Goal: Task Accomplishment & Management: Use online tool/utility

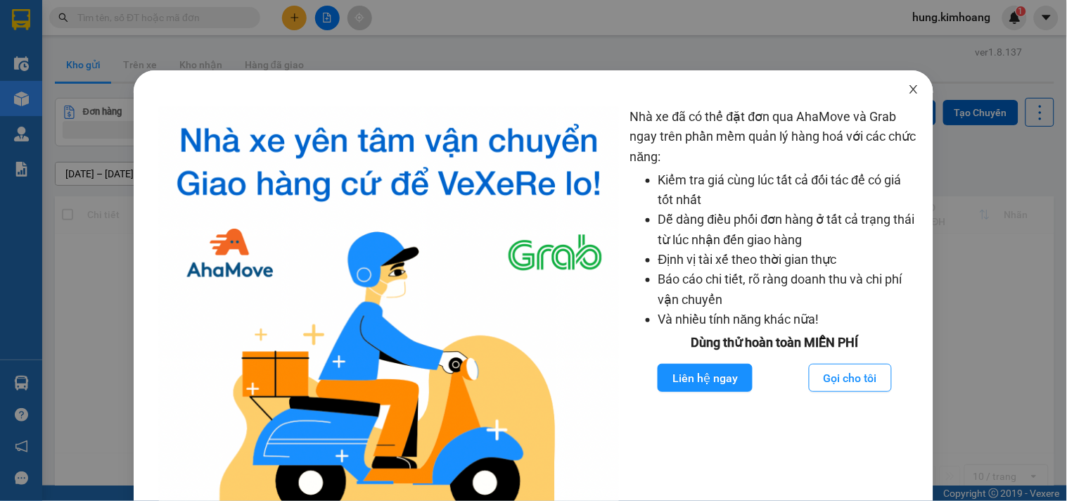
click at [908, 89] on icon "close" at bounding box center [913, 89] width 11 height 11
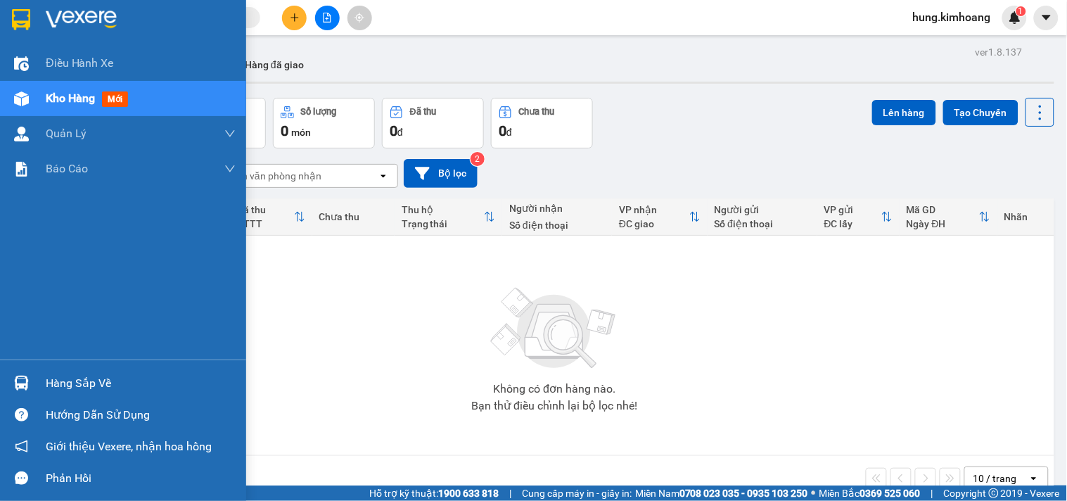
click at [73, 388] on div "Hàng sắp về" at bounding box center [141, 383] width 190 height 21
click at [61, 388] on div "Hàng sắp về" at bounding box center [141, 383] width 190 height 21
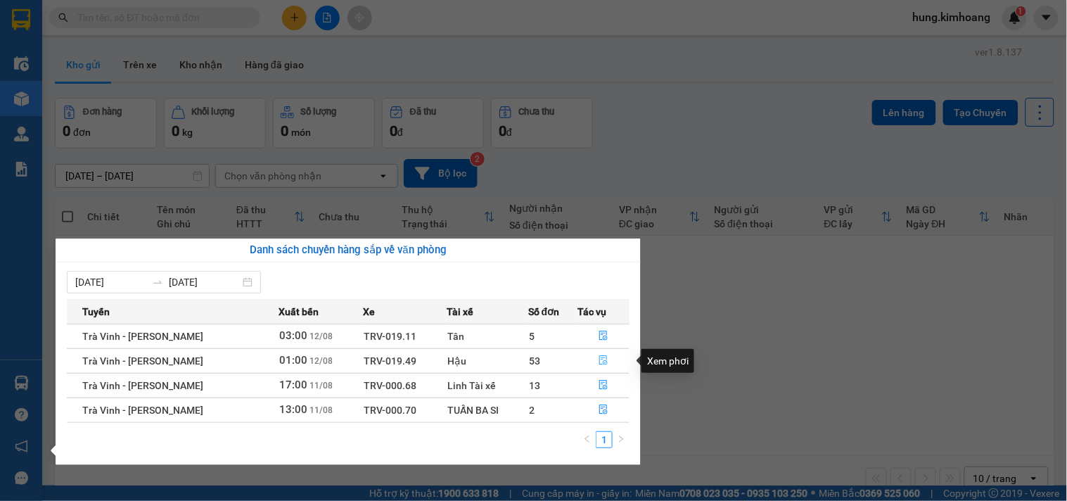
click at [603, 357] on icon "file-done" at bounding box center [603, 360] width 10 height 10
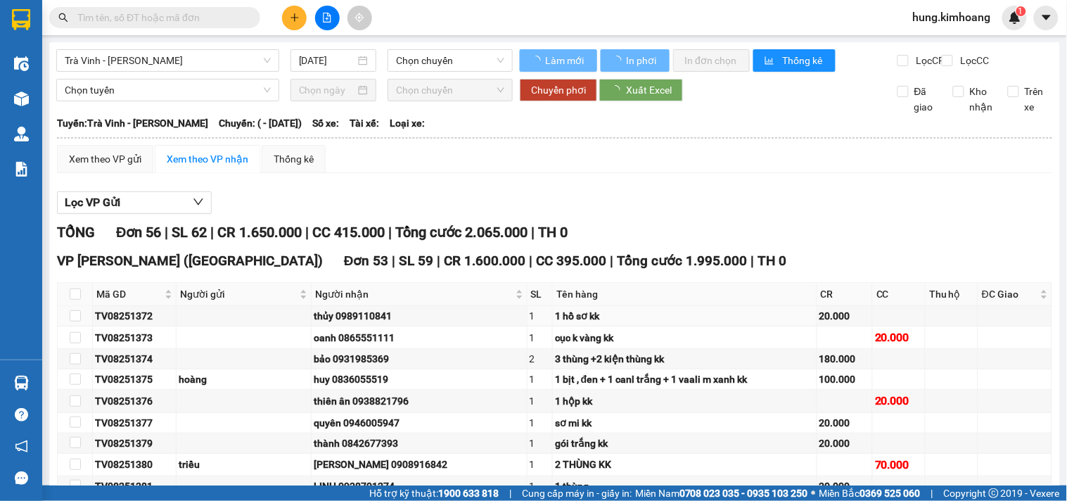
type input "[DATE]"
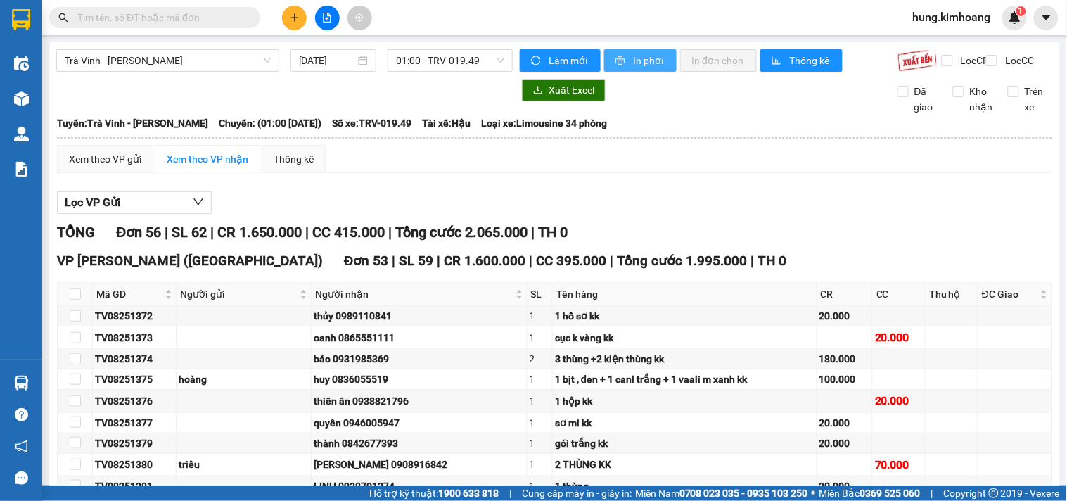
click at [629, 70] on button "In phơi" at bounding box center [640, 60] width 72 height 23
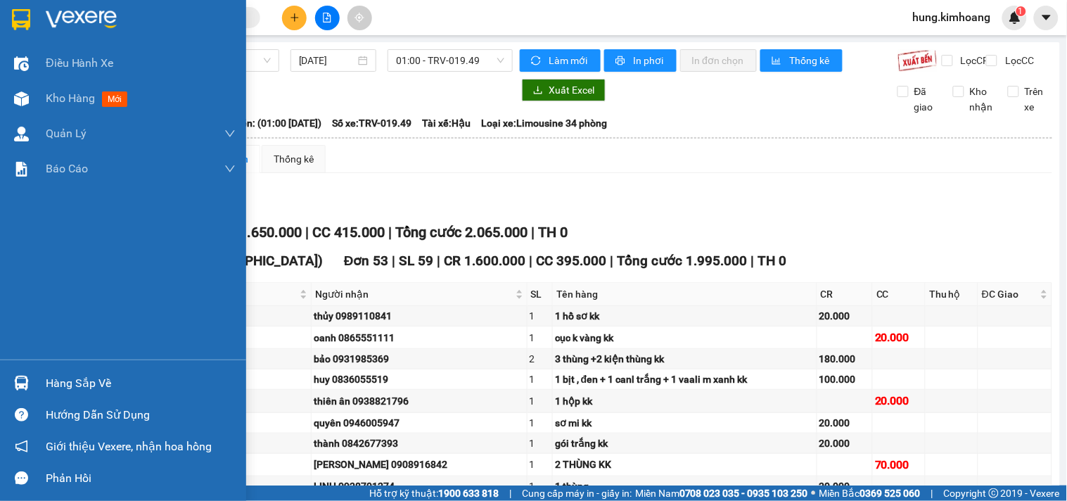
drag, startPoint x: 32, startPoint y: 383, endPoint x: 104, endPoint y: 364, distance: 74.4
click at [32, 383] on div at bounding box center [21, 383] width 25 height 25
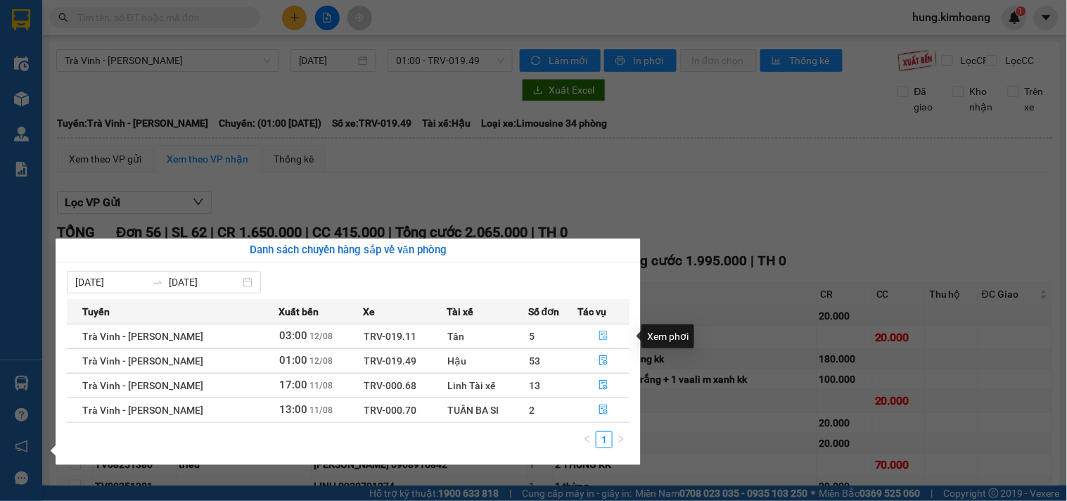
click at [607, 336] on button "button" at bounding box center [603, 336] width 51 height 23
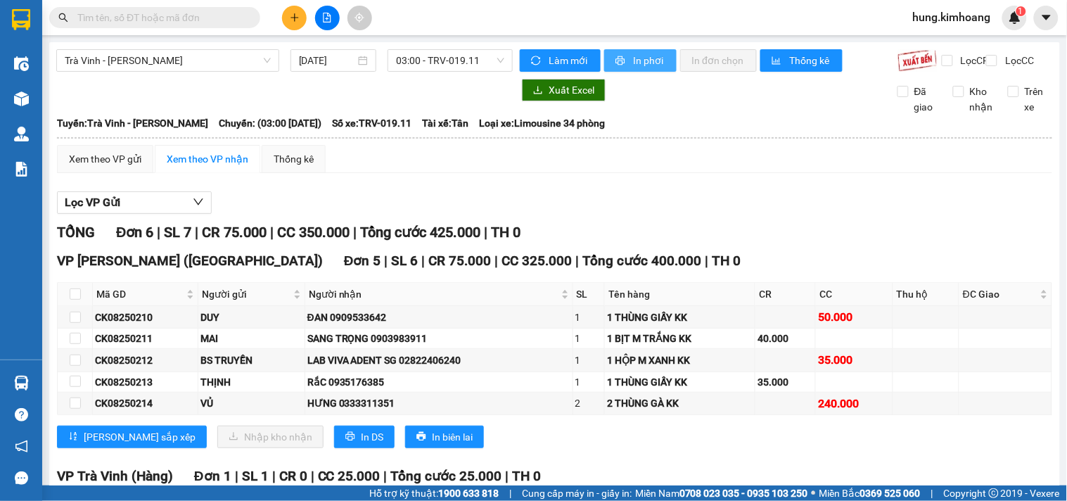
click at [640, 55] on span "In phơi" at bounding box center [649, 60] width 32 height 15
click at [650, 53] on span "In phơi" at bounding box center [649, 60] width 32 height 15
click at [75, 300] on input "checkbox" at bounding box center [75, 293] width 11 height 11
checkbox input "true"
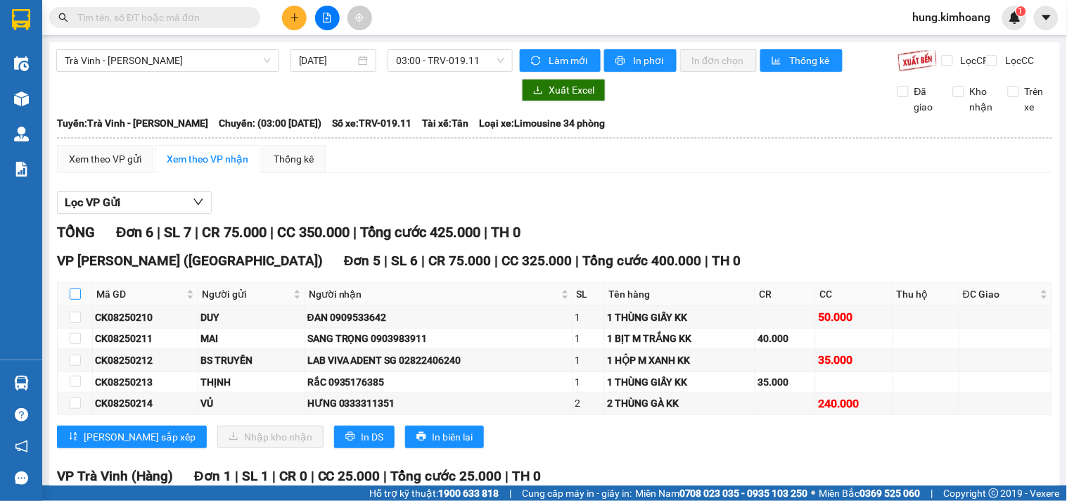
checkbox input "true"
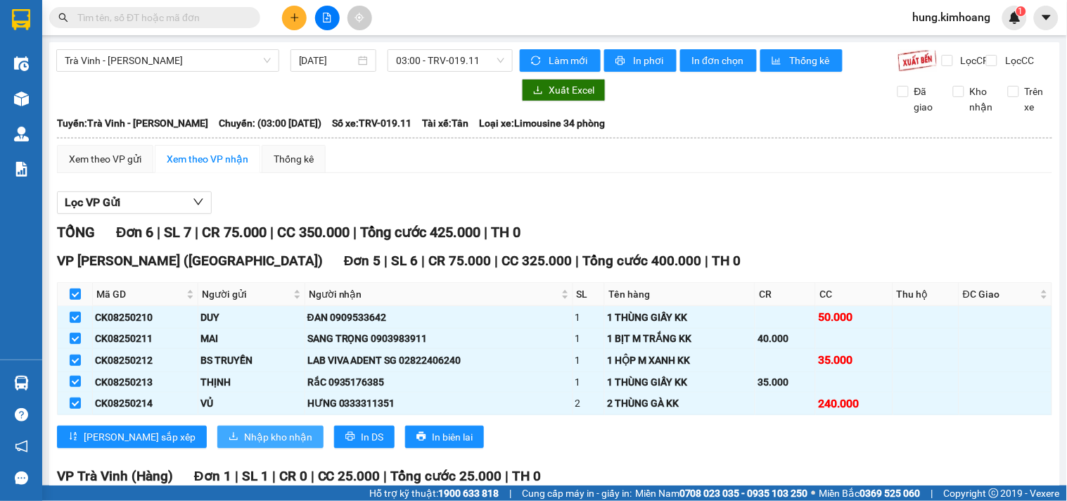
click at [244, 444] on span "Nhập kho nhận" at bounding box center [278, 436] width 68 height 15
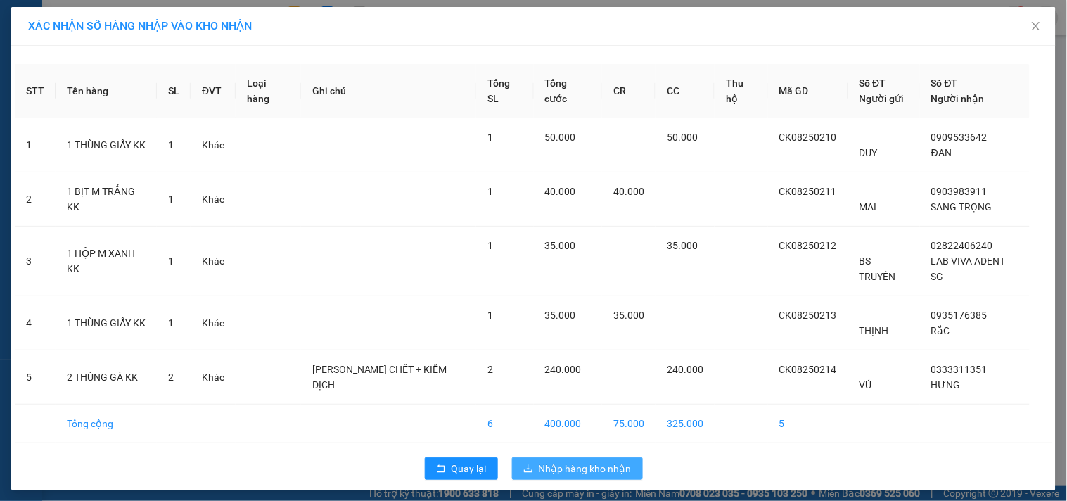
click at [533, 457] on button "Nhập hàng kho nhận" at bounding box center [577, 468] width 131 height 23
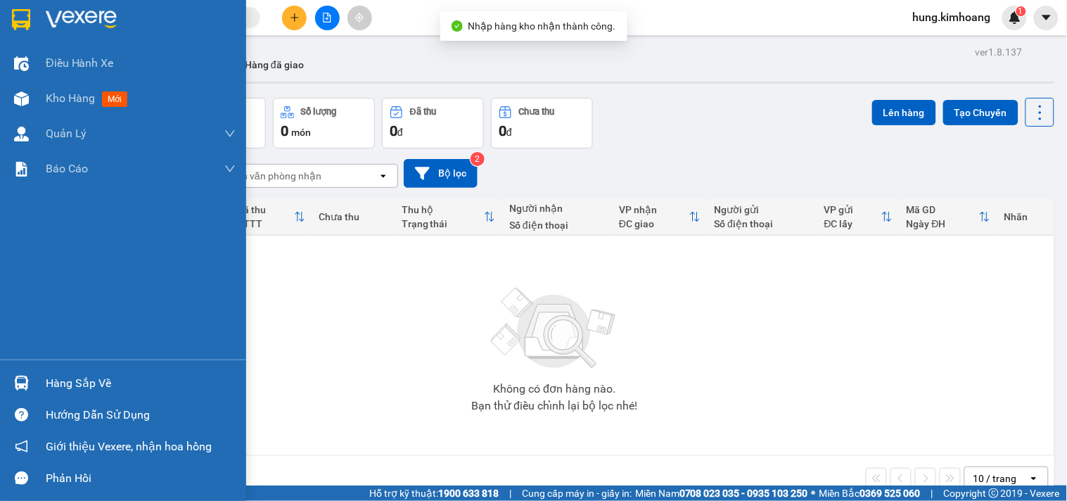
click at [37, 368] on div "Hàng sắp về" at bounding box center [123, 383] width 246 height 32
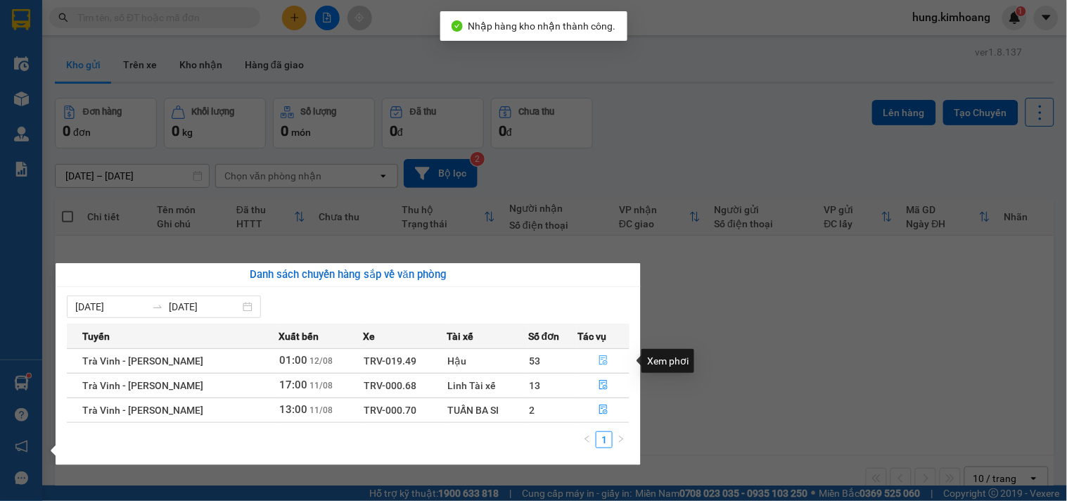
click at [605, 359] on icon "file-done" at bounding box center [603, 360] width 8 height 10
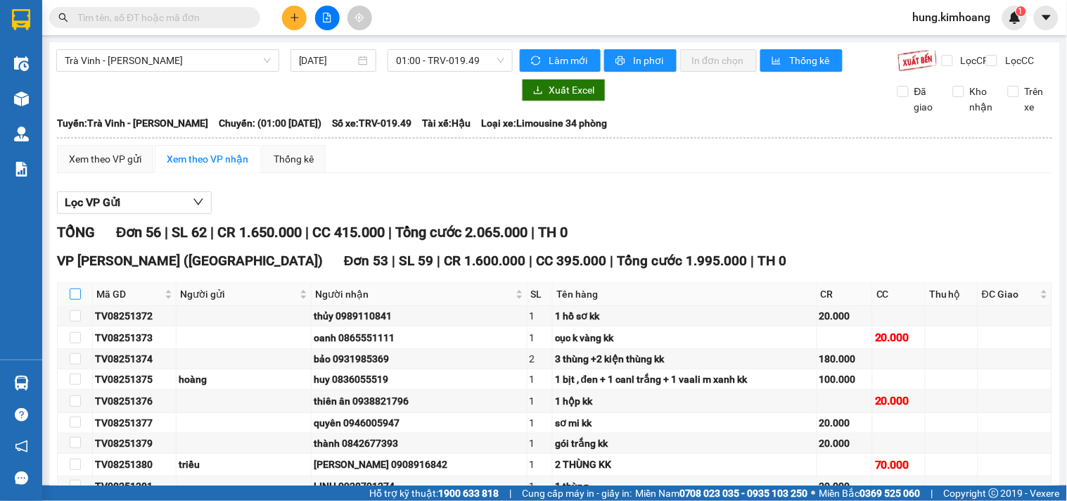
click at [80, 300] on input "checkbox" at bounding box center [75, 293] width 11 height 11
checkbox input "true"
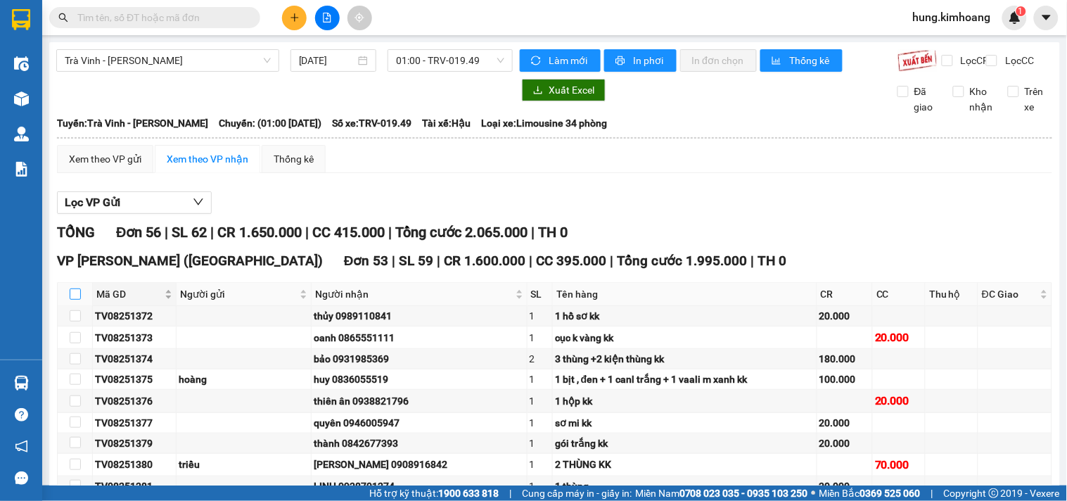
checkbox input "true"
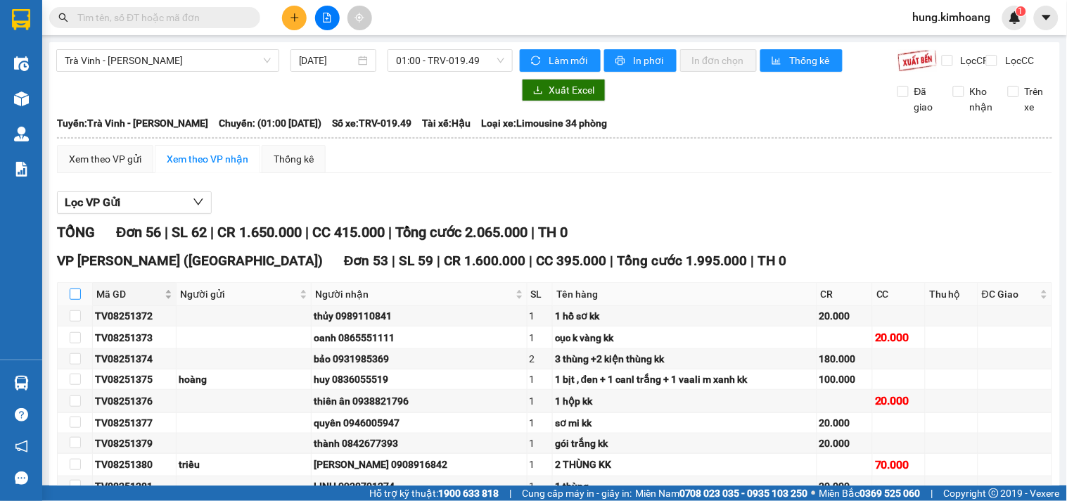
checkbox input "true"
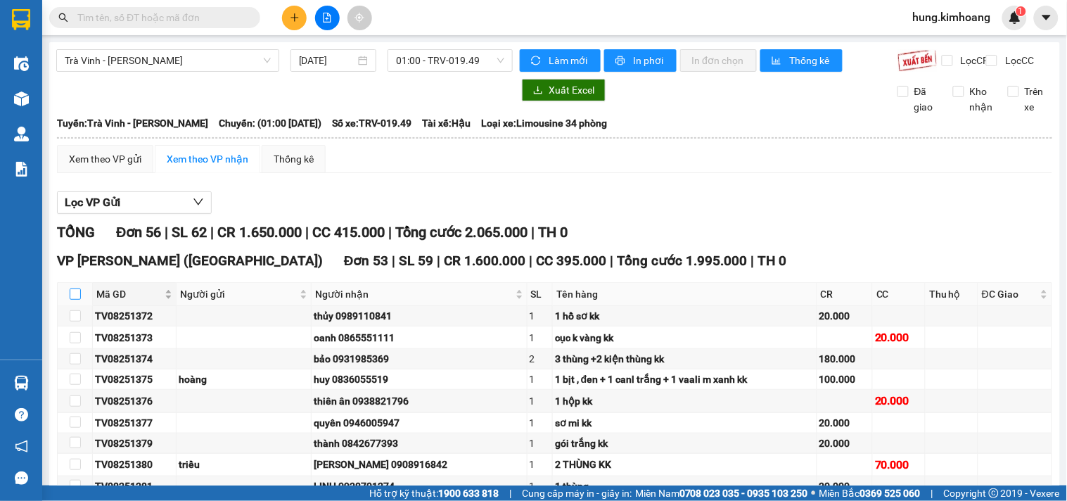
checkbox input "true"
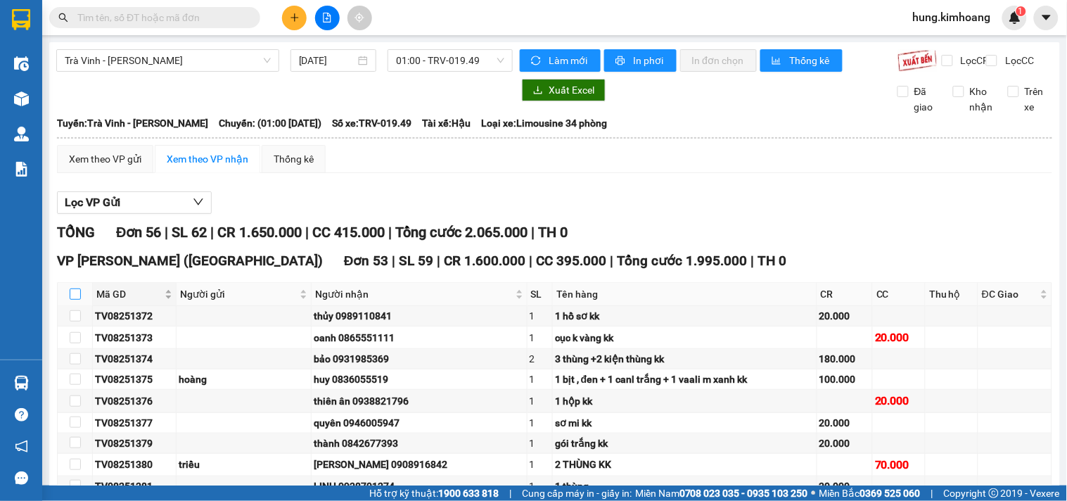
checkbox input "true"
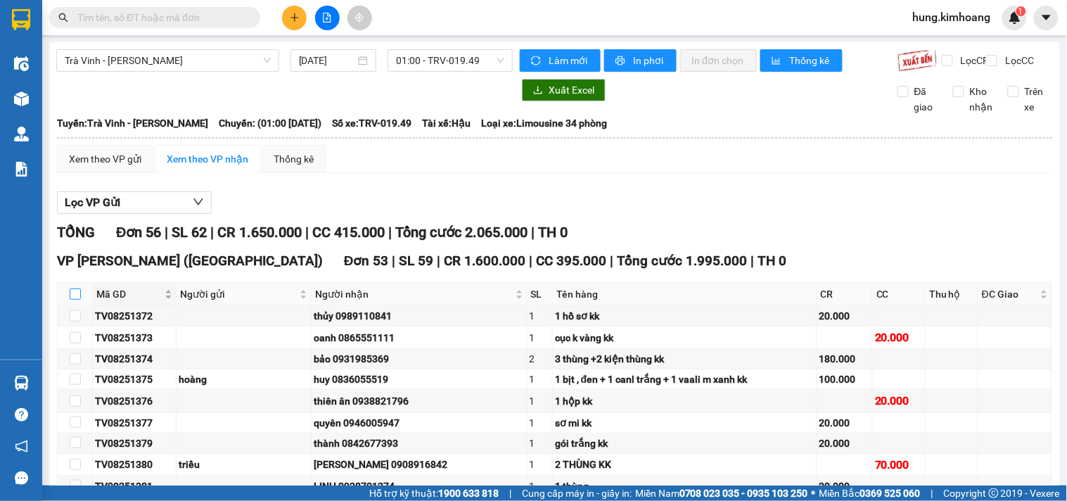
checkbox input "true"
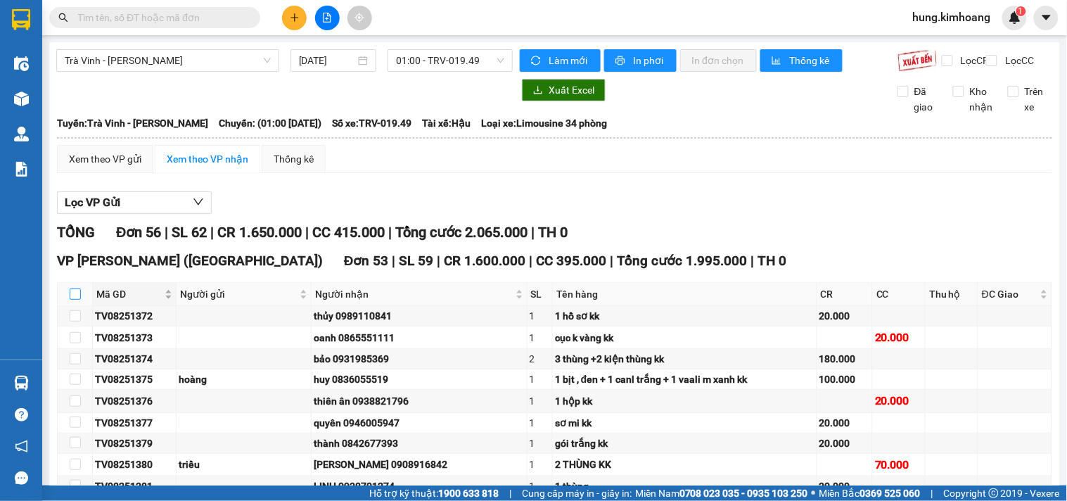
checkbox input "true"
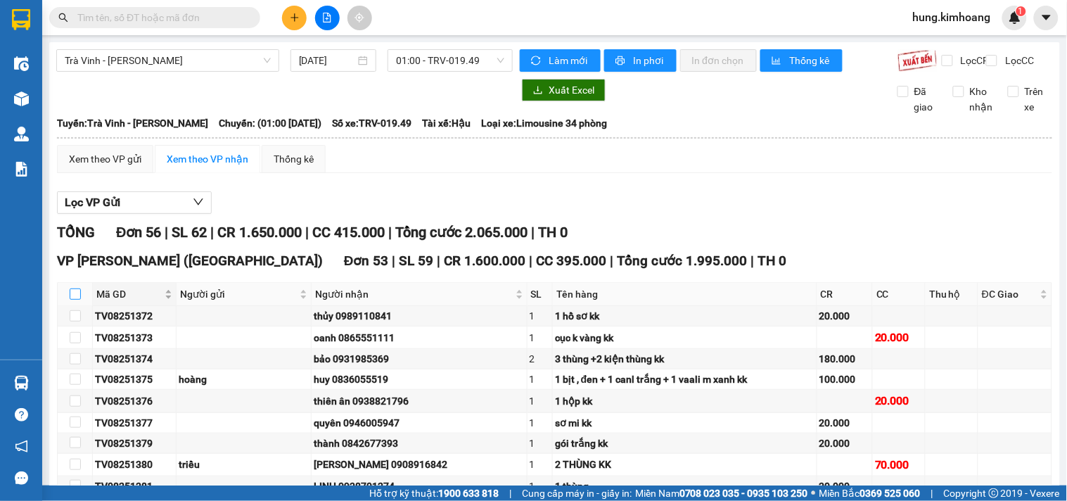
checkbox input "true"
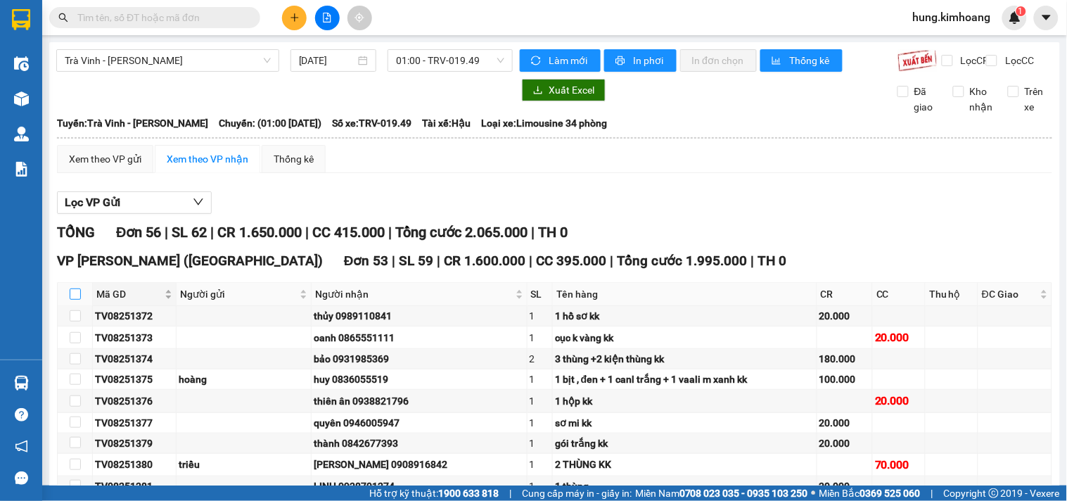
checkbox input "true"
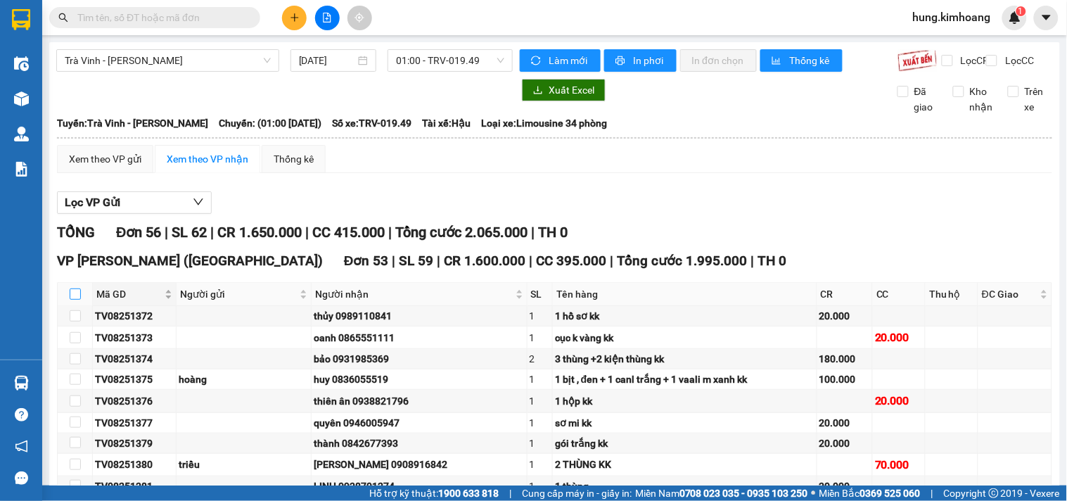
checkbox input "true"
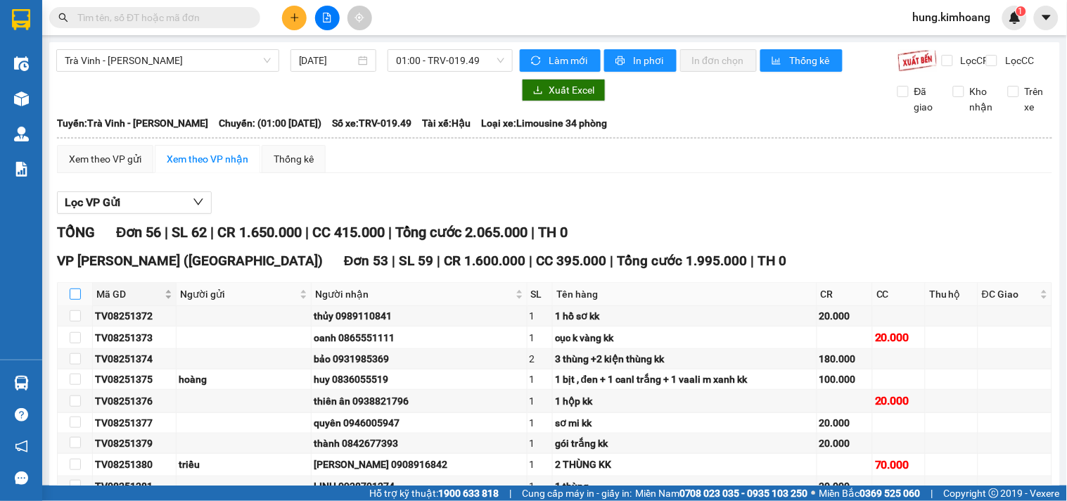
checkbox input "true"
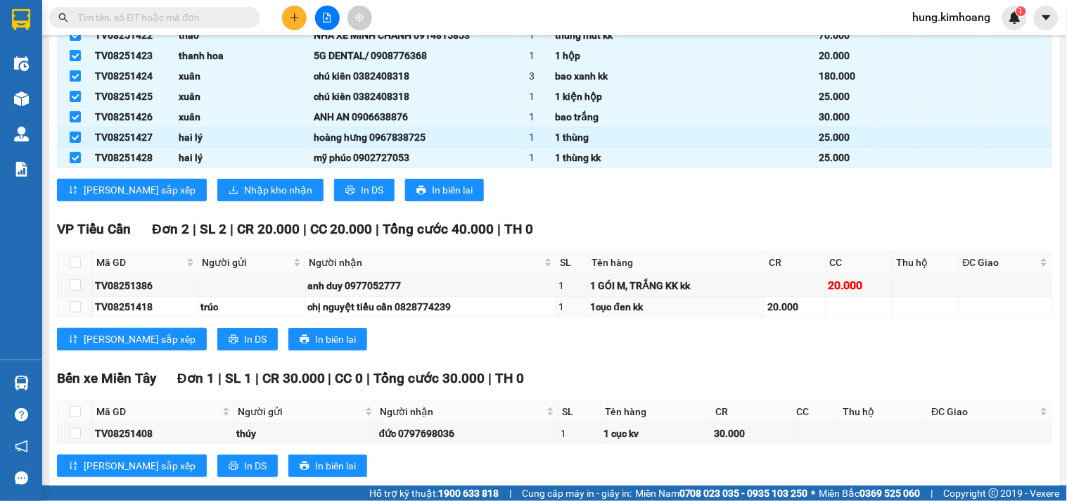
scroll to position [1295, 0]
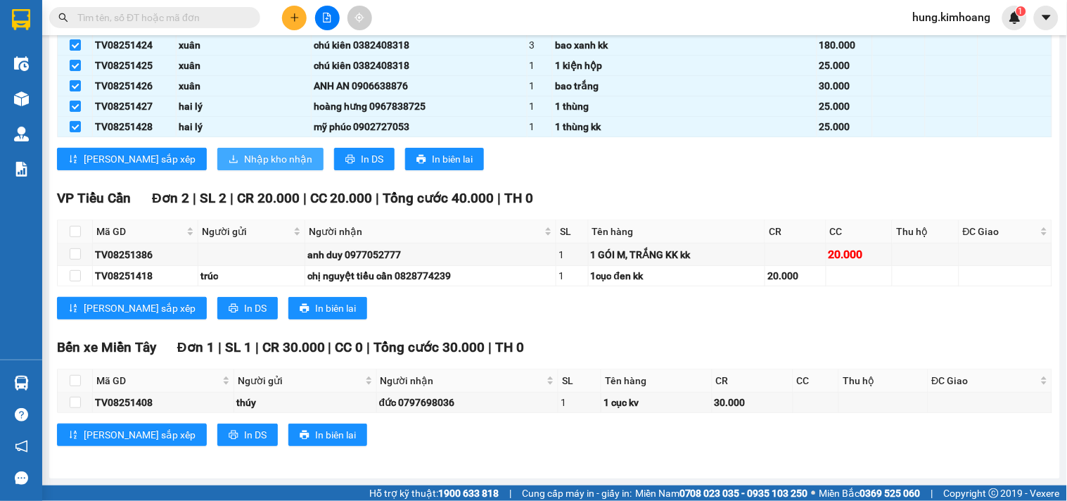
click at [244, 157] on span "Nhập kho nhận" at bounding box center [278, 158] width 68 height 15
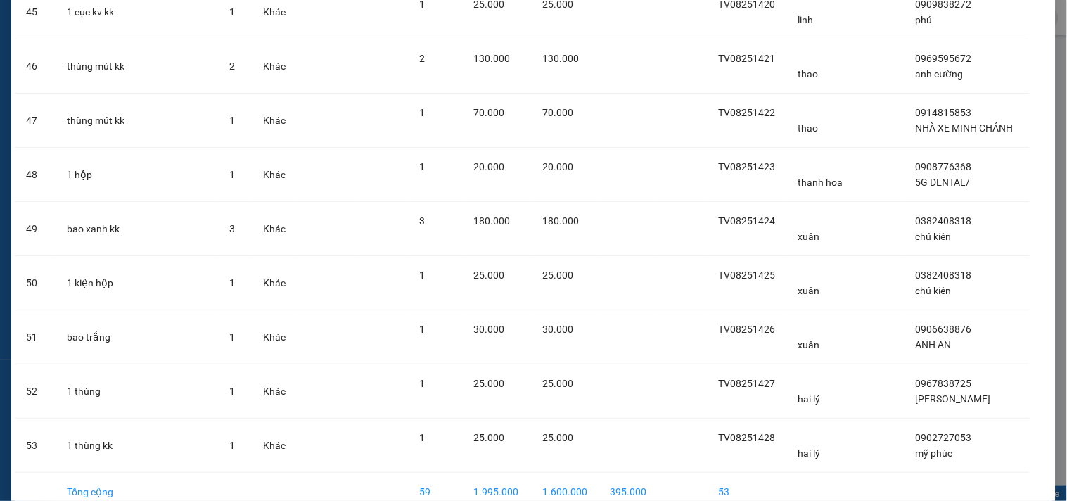
scroll to position [2623, 0]
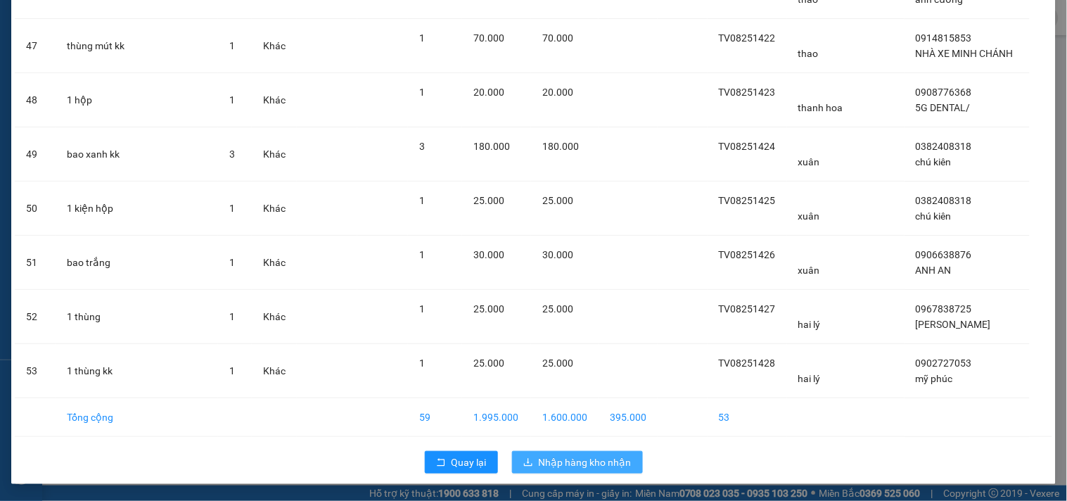
click at [563, 470] on button "Nhập hàng kho nhận" at bounding box center [577, 462] width 131 height 23
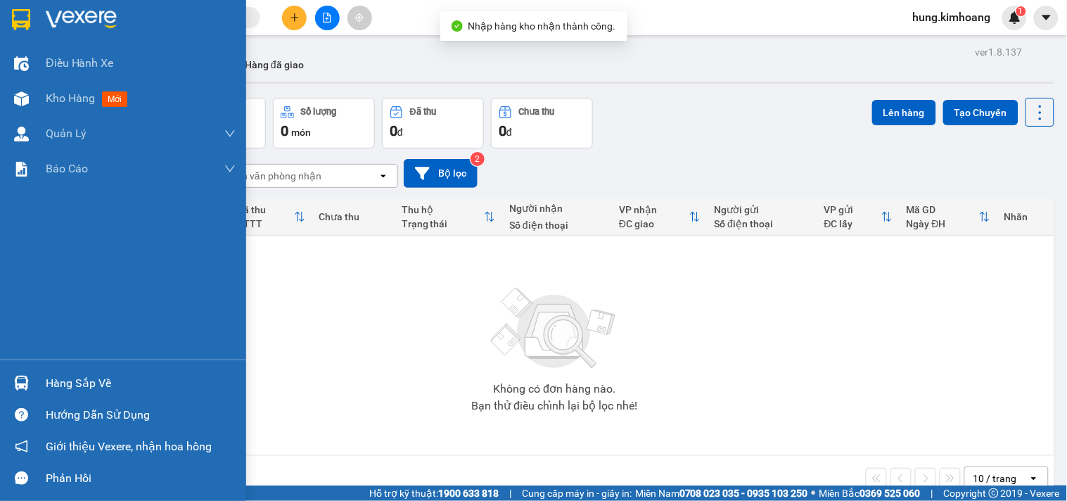
click at [65, 373] on div "Hàng sắp về" at bounding box center [141, 383] width 190 height 21
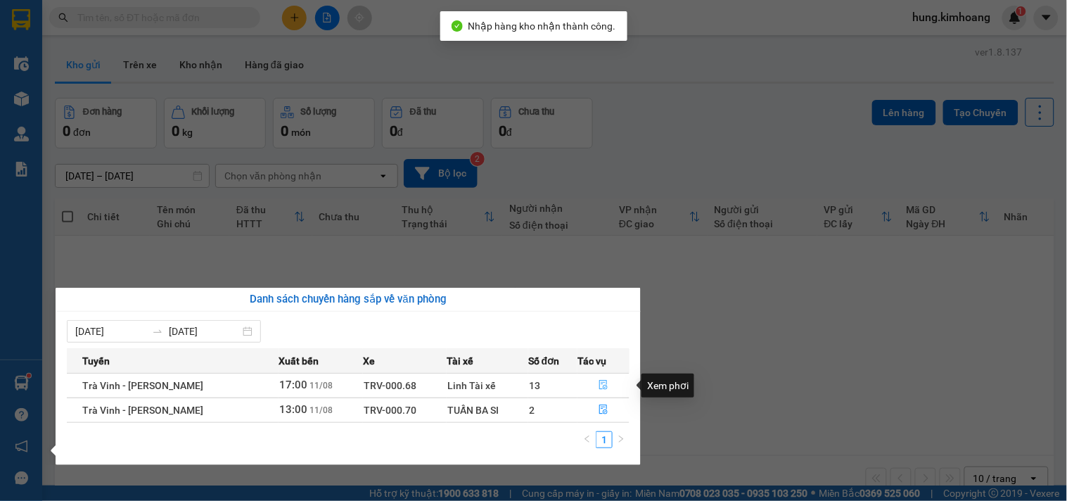
click at [601, 384] on icon "file-done" at bounding box center [603, 385] width 10 height 10
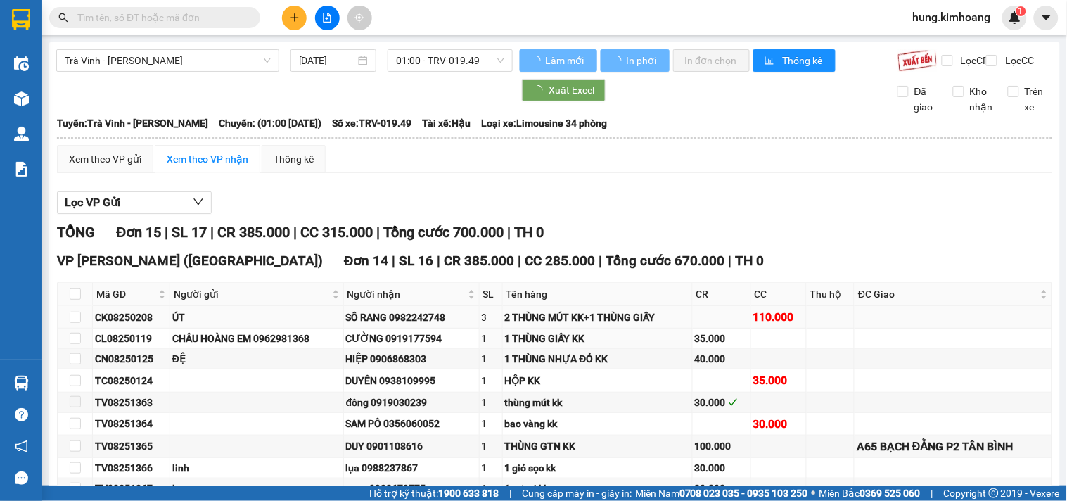
type input "[DATE]"
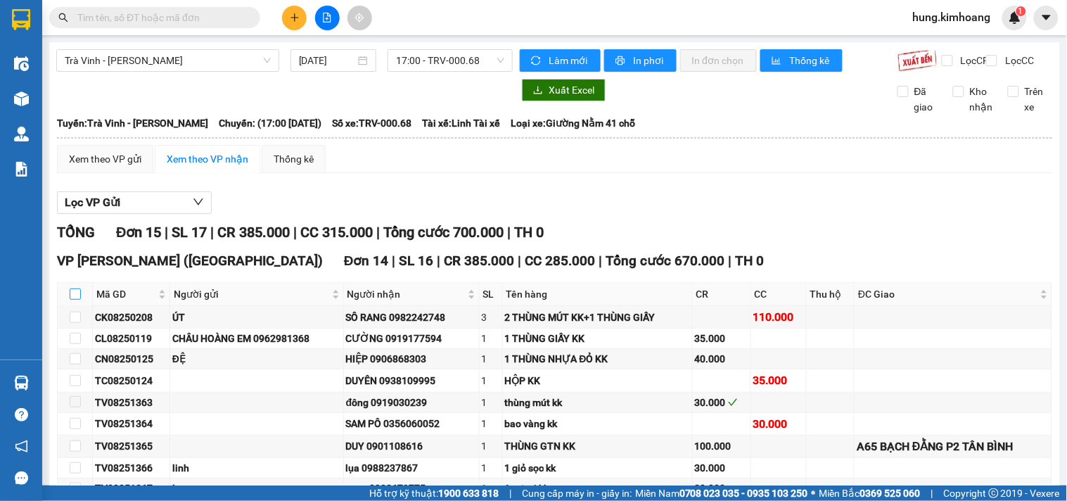
click at [75, 300] on input "checkbox" at bounding box center [75, 293] width 11 height 11
checkbox input "true"
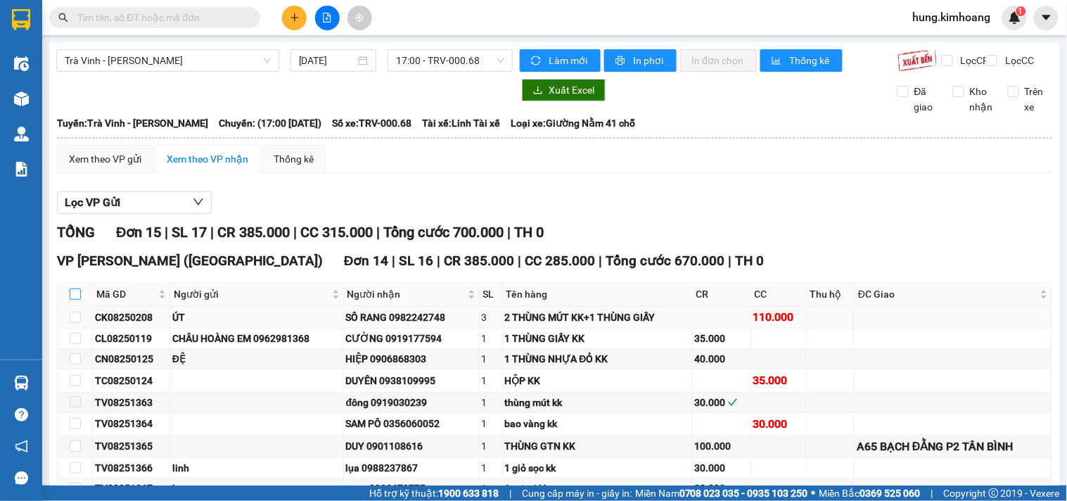
checkbox input "true"
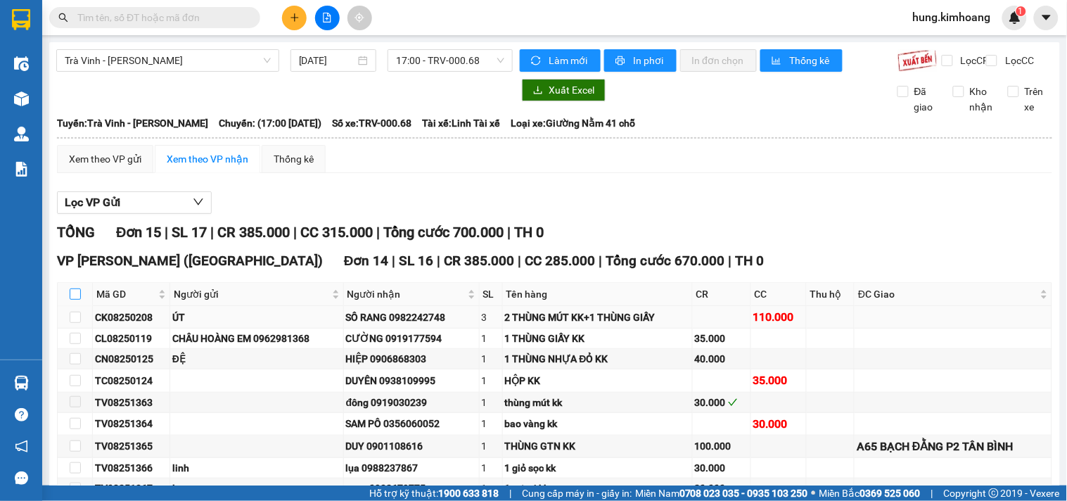
checkbox input "true"
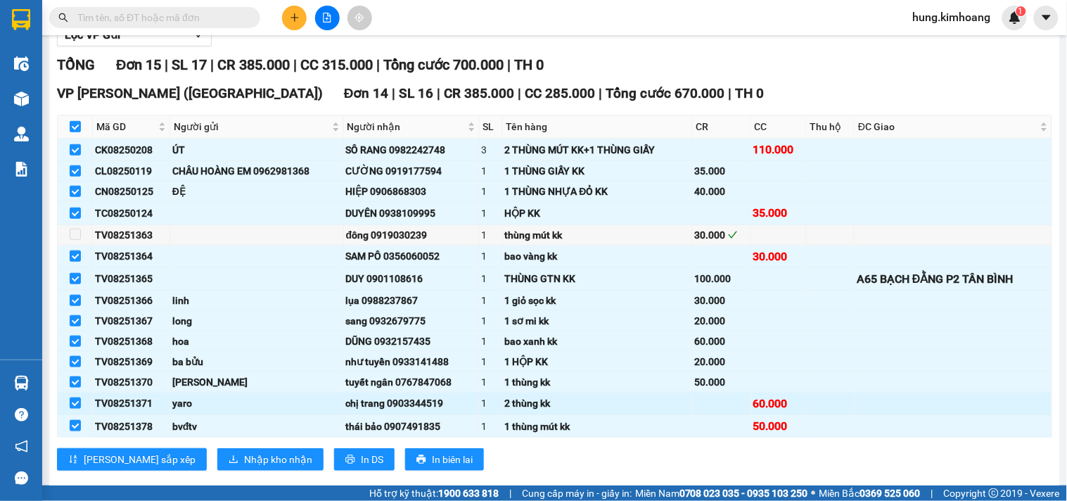
scroll to position [333, 0]
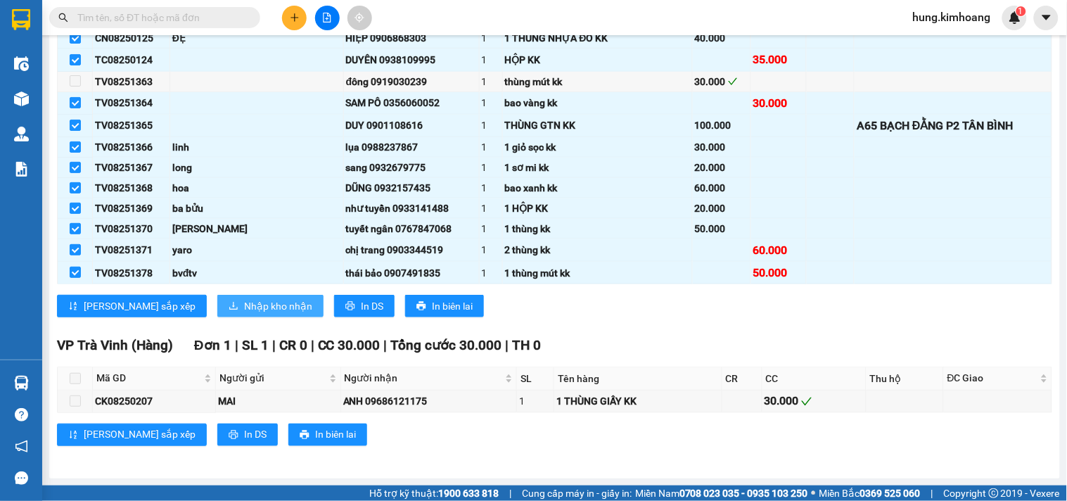
click at [235, 296] on button "Nhập kho nhận" at bounding box center [270, 306] width 106 height 23
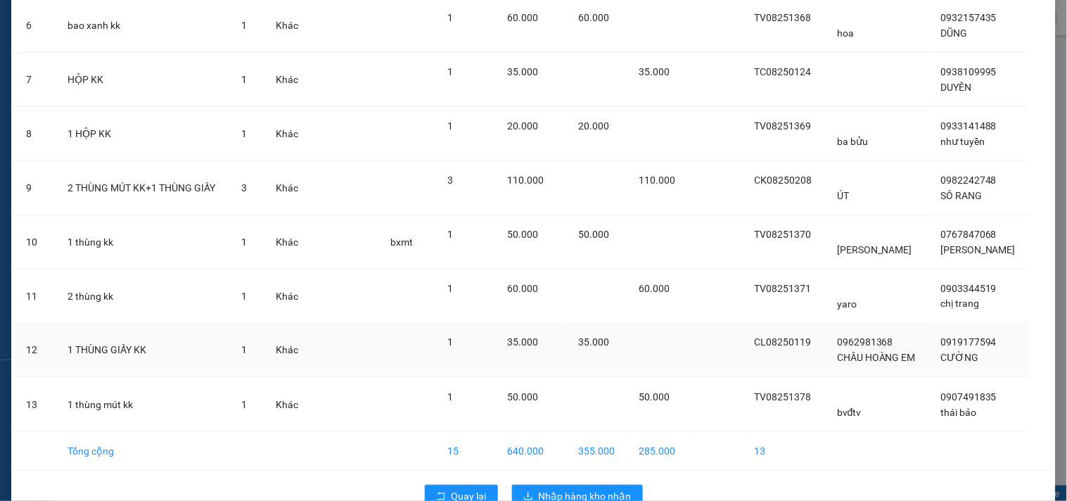
scroll to position [424, 0]
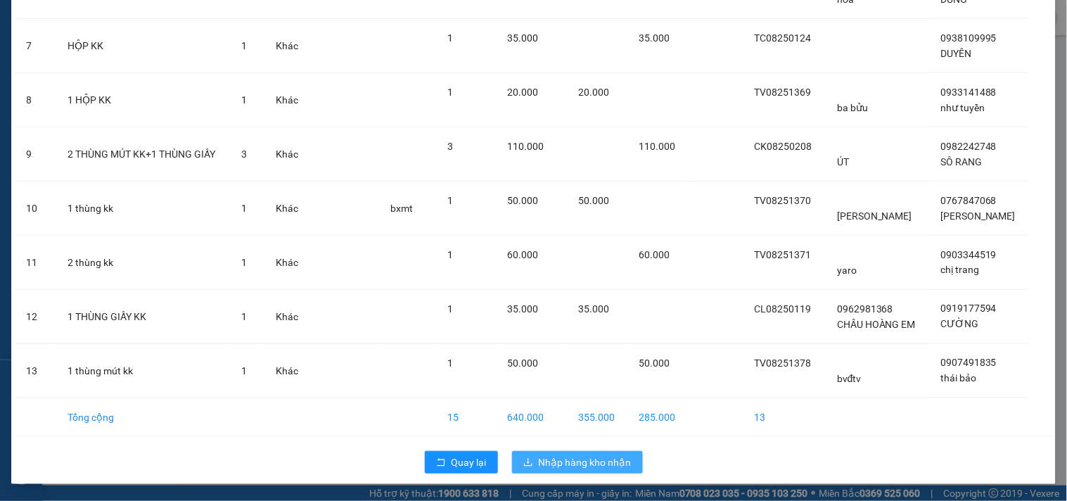
click at [598, 464] on span "Nhập hàng kho nhận" at bounding box center [585, 461] width 93 height 15
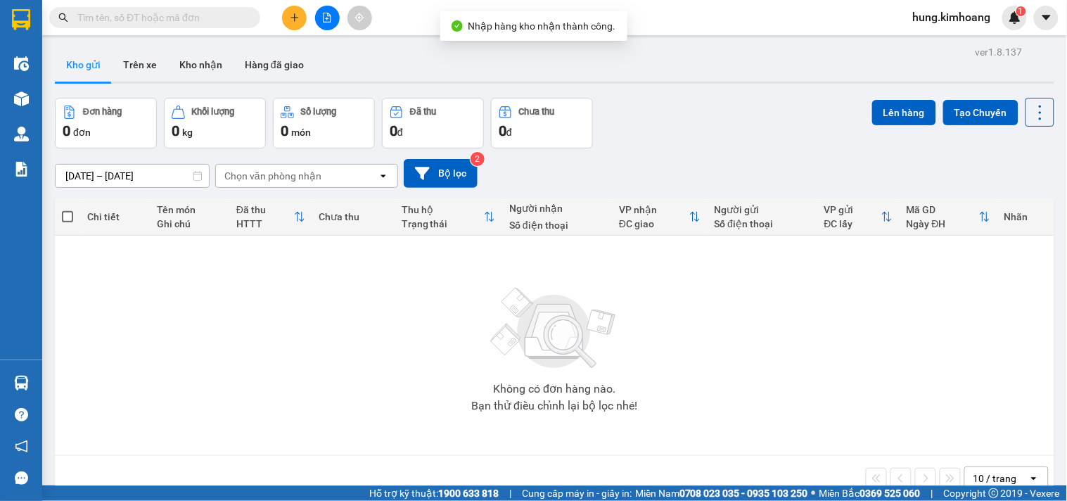
scroll to position [65, 0]
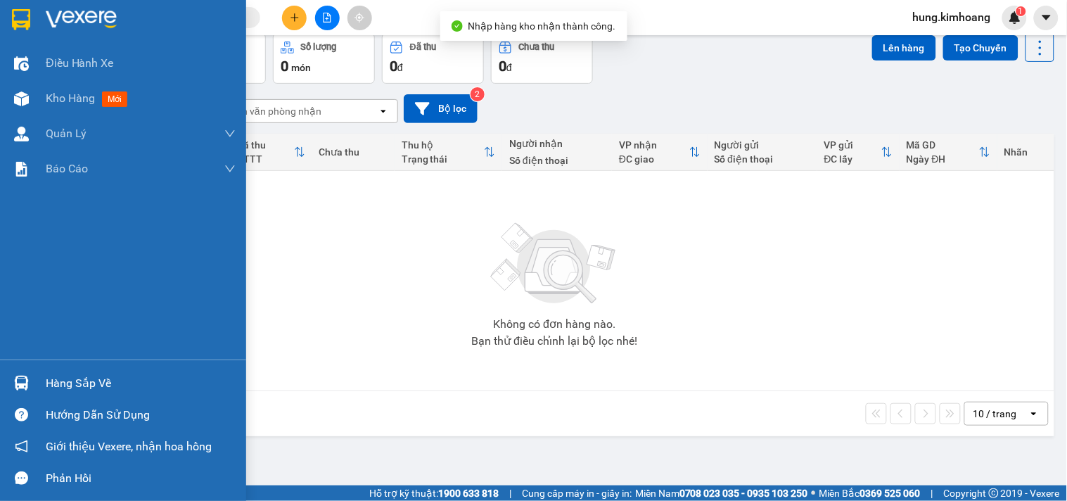
click at [24, 374] on div at bounding box center [21, 383] width 25 height 25
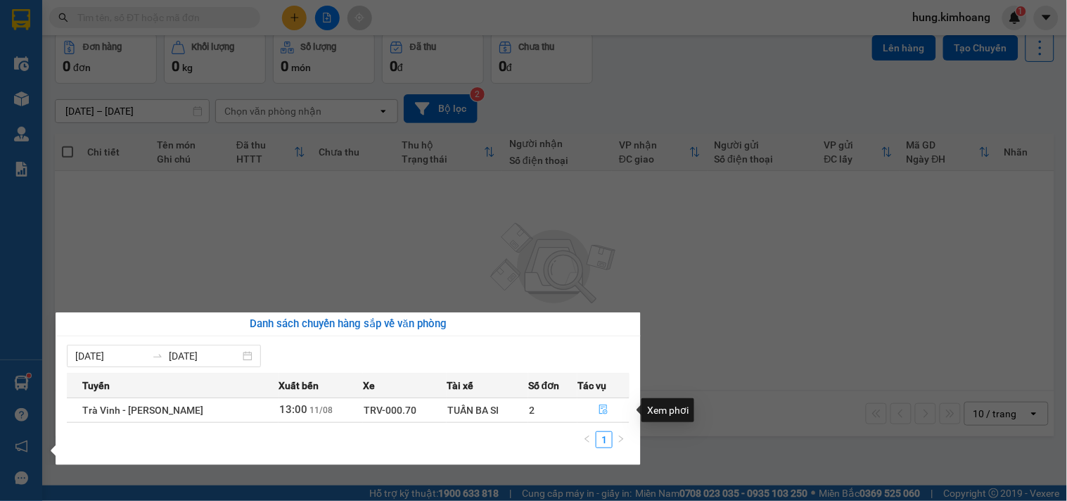
click at [598, 409] on icon "file-done" at bounding box center [603, 409] width 10 height 10
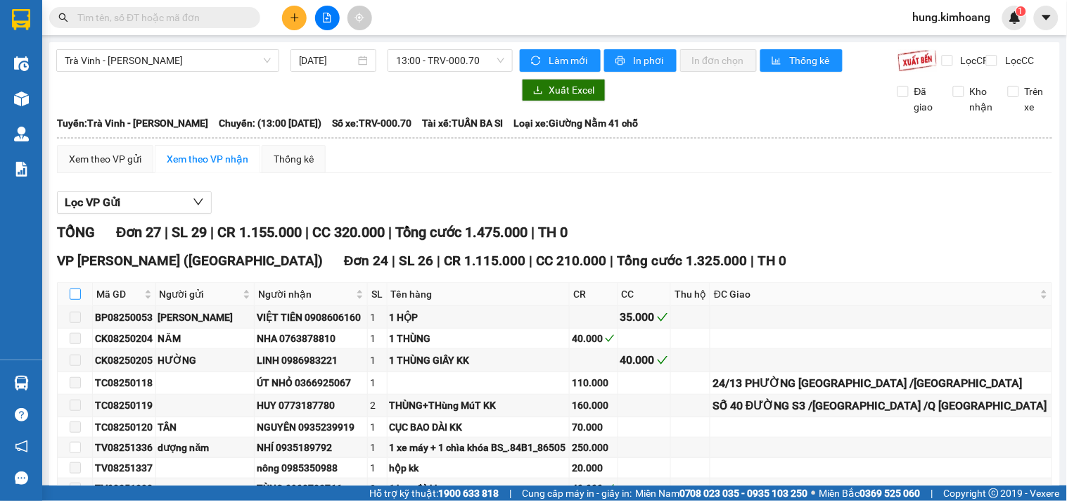
click at [70, 300] on input "checkbox" at bounding box center [75, 293] width 11 height 11
checkbox input "true"
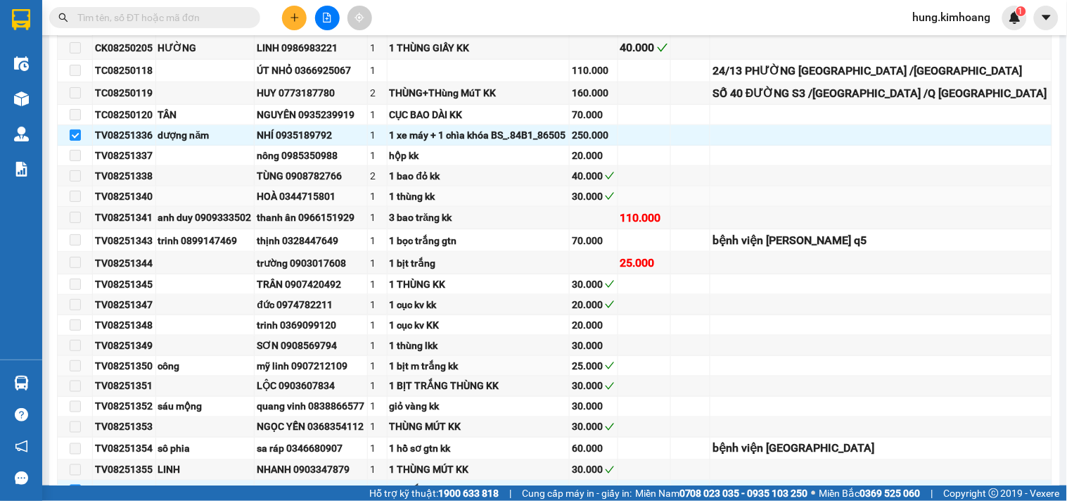
scroll to position [692, 0]
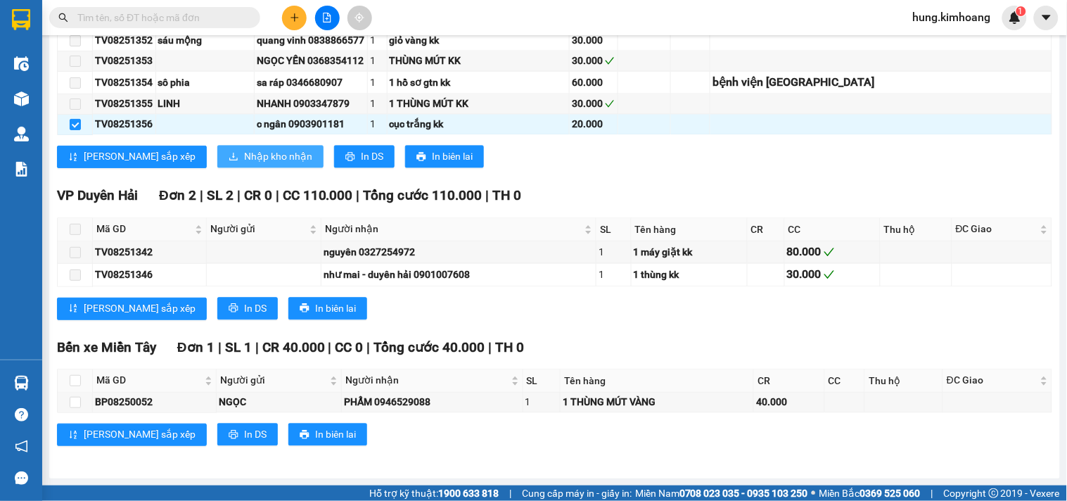
click at [229, 166] on button "Nhập kho nhận" at bounding box center [270, 157] width 106 height 23
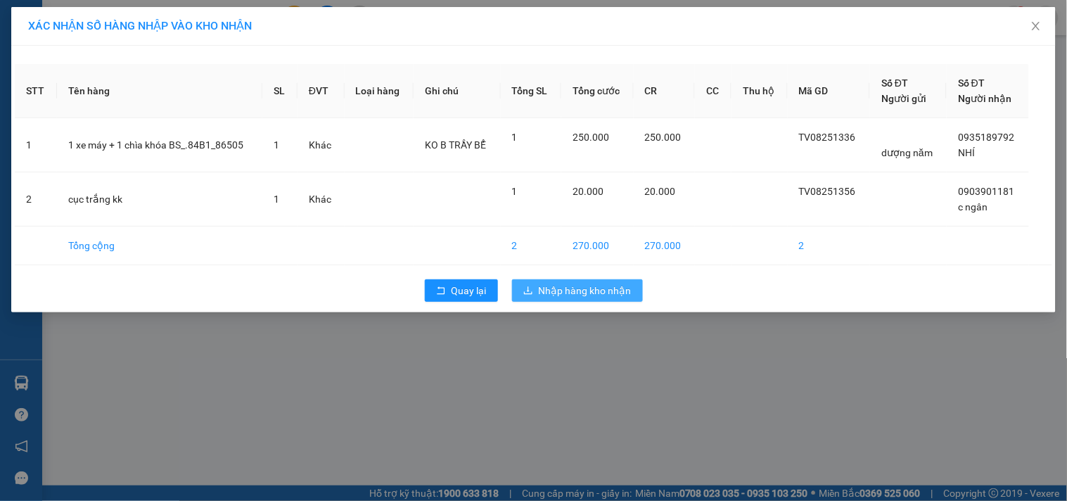
click at [601, 293] on span "Nhập hàng kho nhận" at bounding box center [585, 290] width 93 height 15
